Goal: Find specific page/section: Find specific page/section

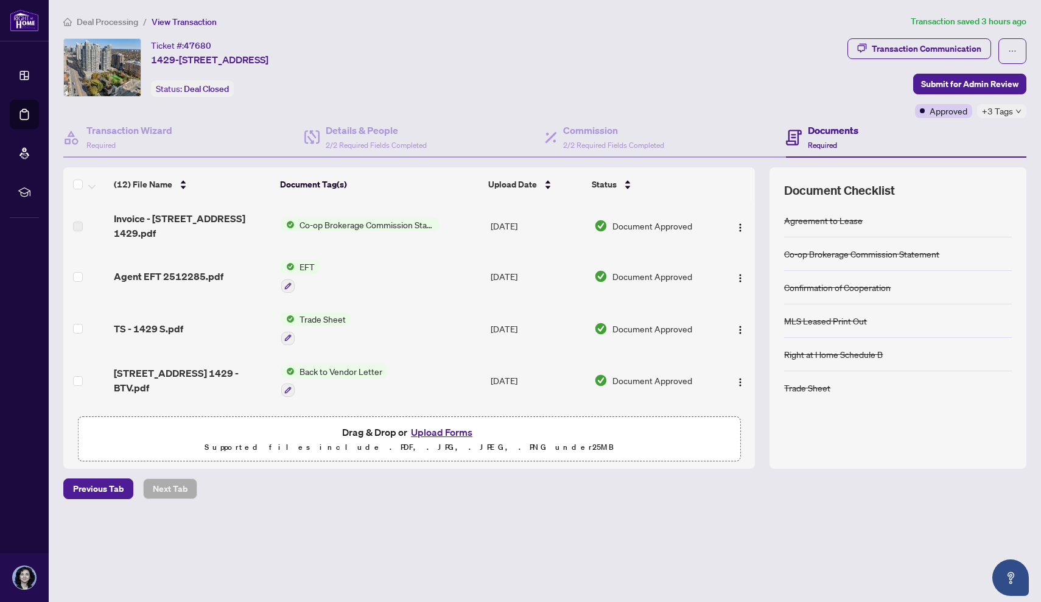
click at [297, 268] on span "EFT" at bounding box center [307, 266] width 25 height 13
click at [206, 273] on span "Agent EFT 2512285.pdf" at bounding box center [169, 276] width 110 height 15
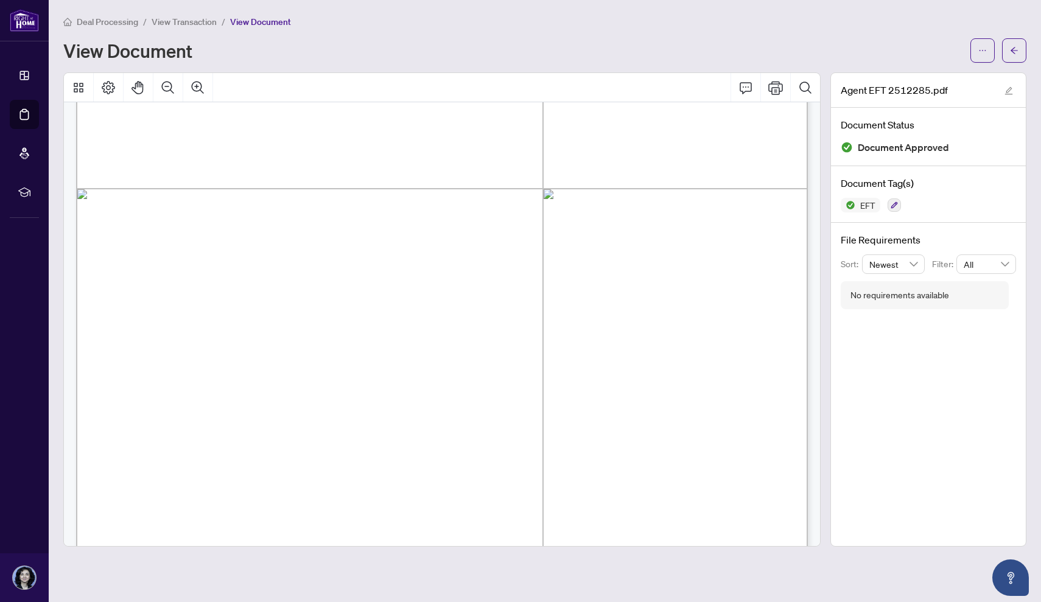
scroll to position [355, 0]
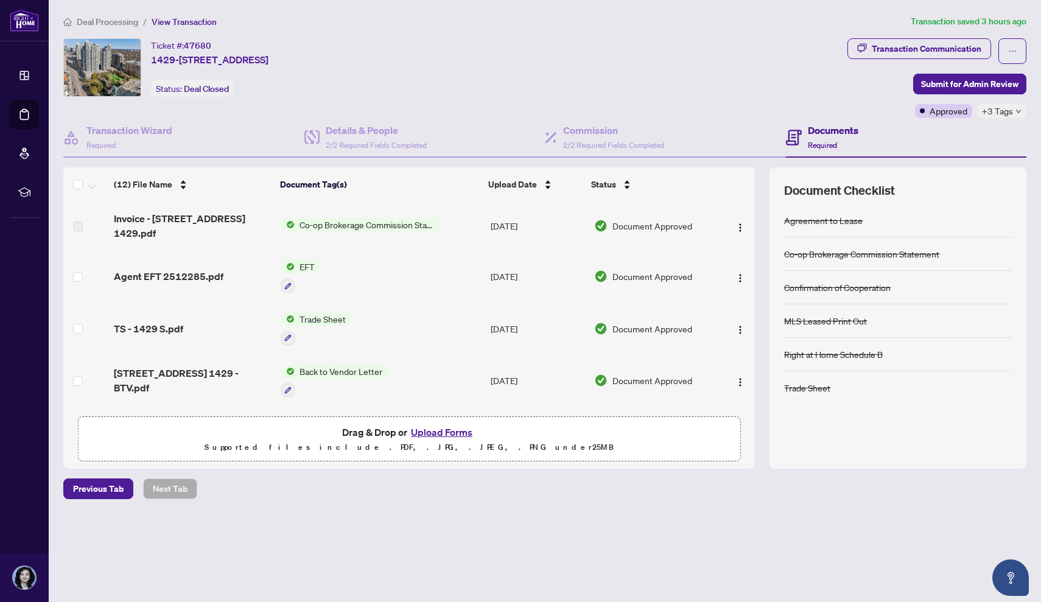
click at [336, 372] on span "Back to Vendor Letter" at bounding box center [341, 371] width 93 height 13
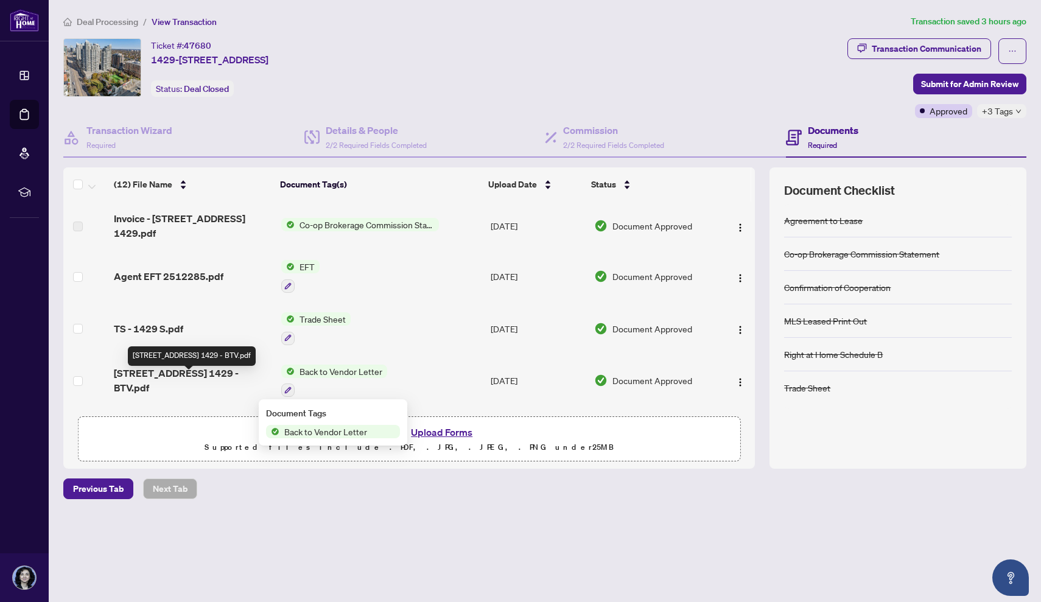
click at [229, 378] on span "[STREET_ADDRESS] 1429 - BTV.pdf" at bounding box center [193, 380] width 158 height 29
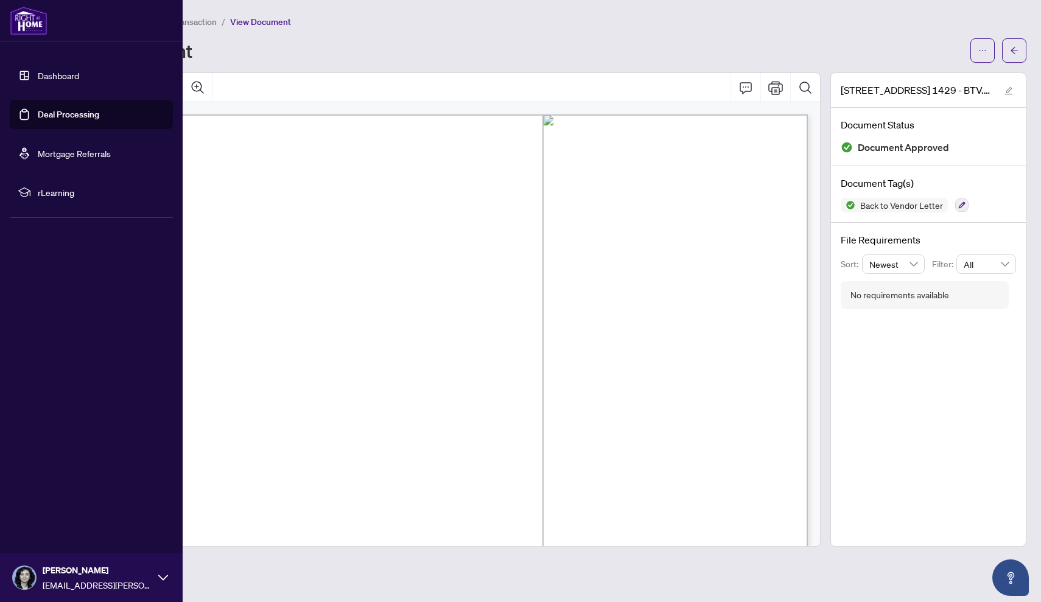
click at [60, 72] on link "Dashboard" at bounding box center [58, 75] width 41 height 11
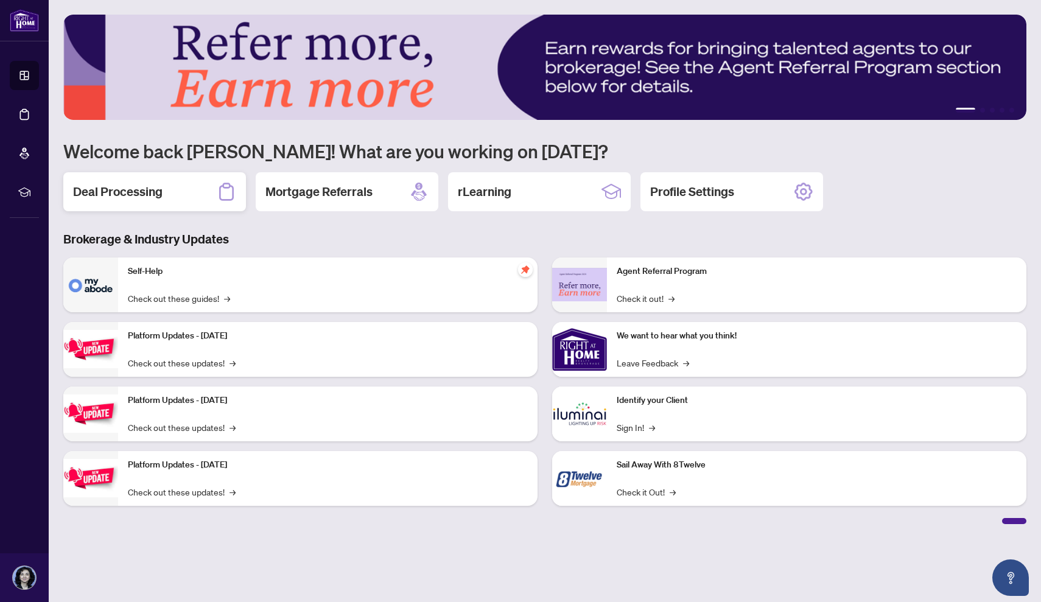
click at [149, 184] on h2 "Deal Processing" at bounding box center [118, 191] width 90 height 17
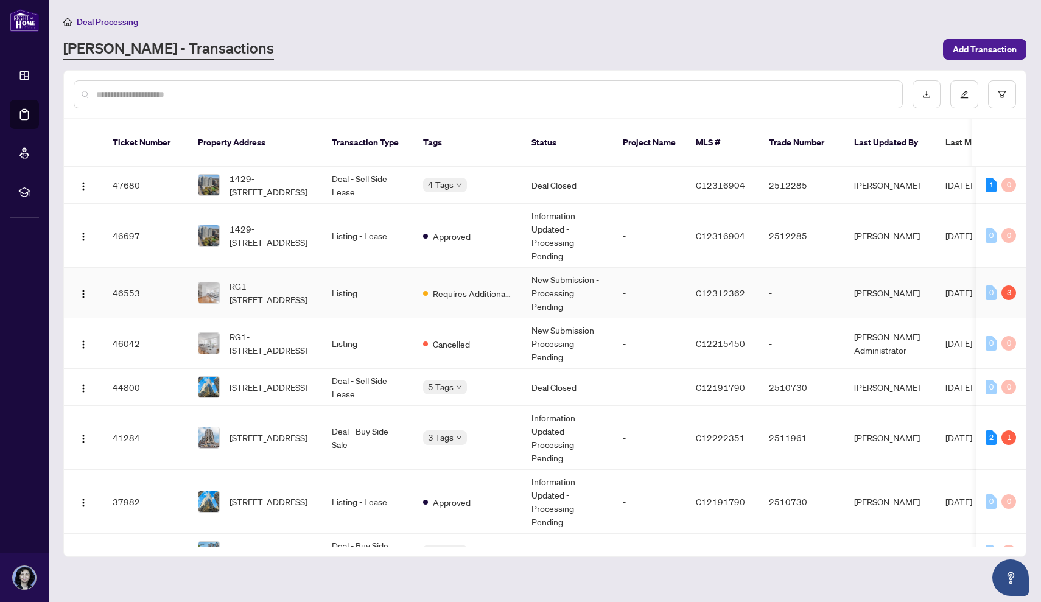
click at [335, 275] on td "Listing" at bounding box center [367, 293] width 91 height 51
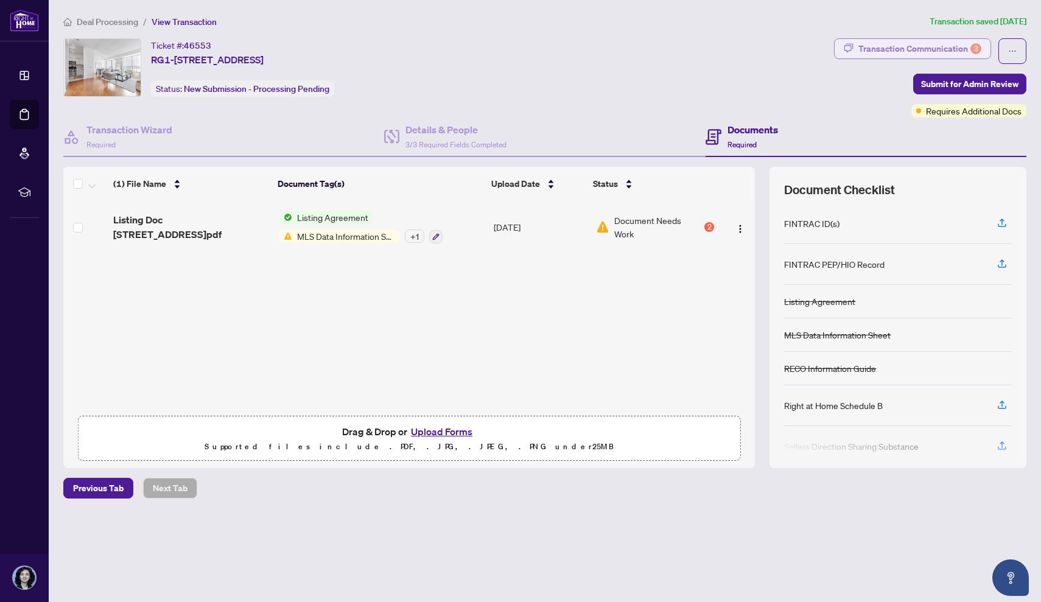
click at [871, 49] on div "Transaction Communication 3" at bounding box center [920, 48] width 123 height 19
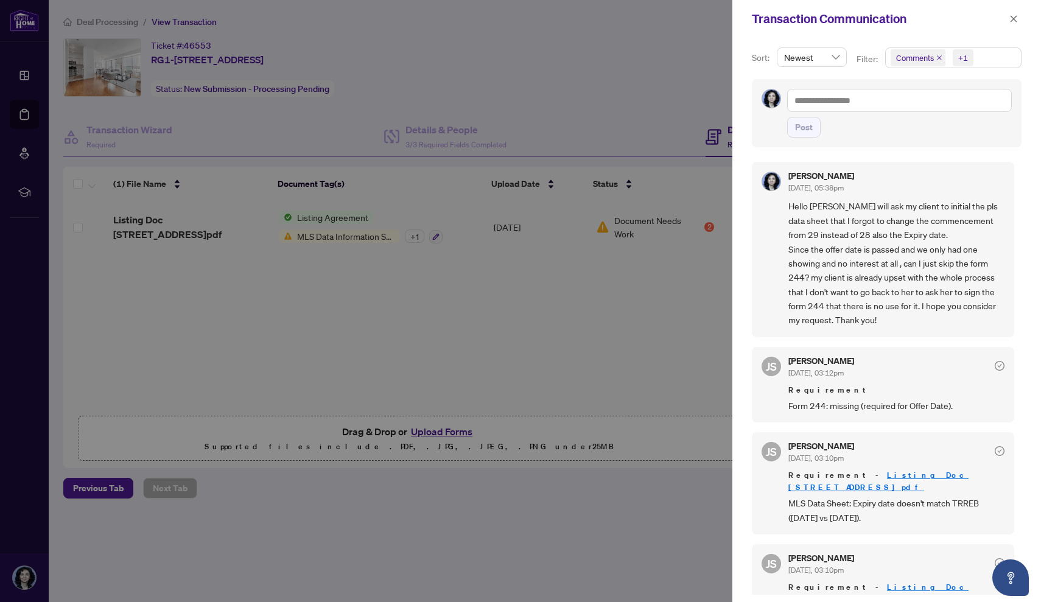
click at [905, 220] on span "Hello [PERSON_NAME] will ask my client to initial the pls data sheet that I for…" at bounding box center [897, 263] width 216 height 128
click at [912, 220] on span "Hello [PERSON_NAME] will ask my client to initial the pls data sheet that I for…" at bounding box center [897, 263] width 216 height 128
click at [1012, 15] on icon "close" at bounding box center [1014, 19] width 9 height 9
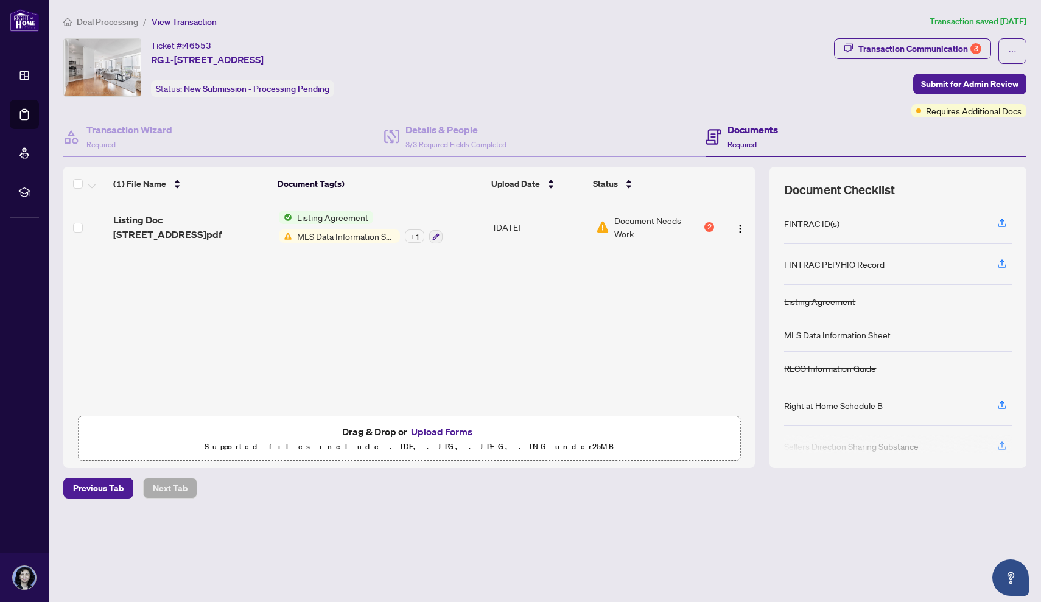
click at [301, 235] on span "MLS Data Information Sheet" at bounding box center [346, 236] width 108 height 13
click at [334, 72] on div "Ticket #: 46553 [STREET_ADDRESS] Status: New Submission - Processing Pending" at bounding box center [242, 67] width 183 height 58
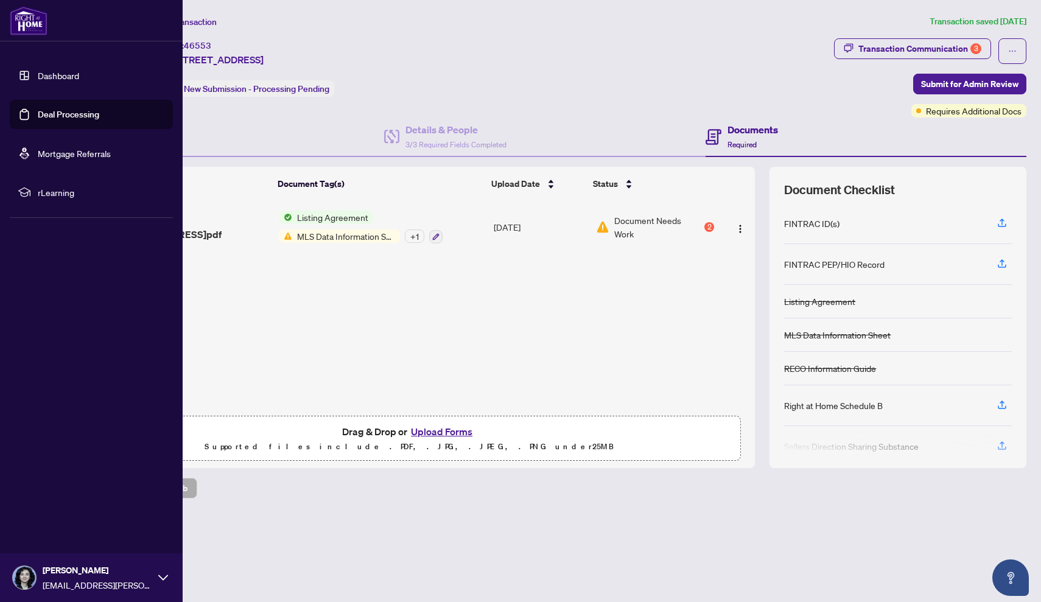
click at [54, 71] on link "Dashboard" at bounding box center [58, 75] width 41 height 11
